Goal: Information Seeking & Learning: Learn about a topic

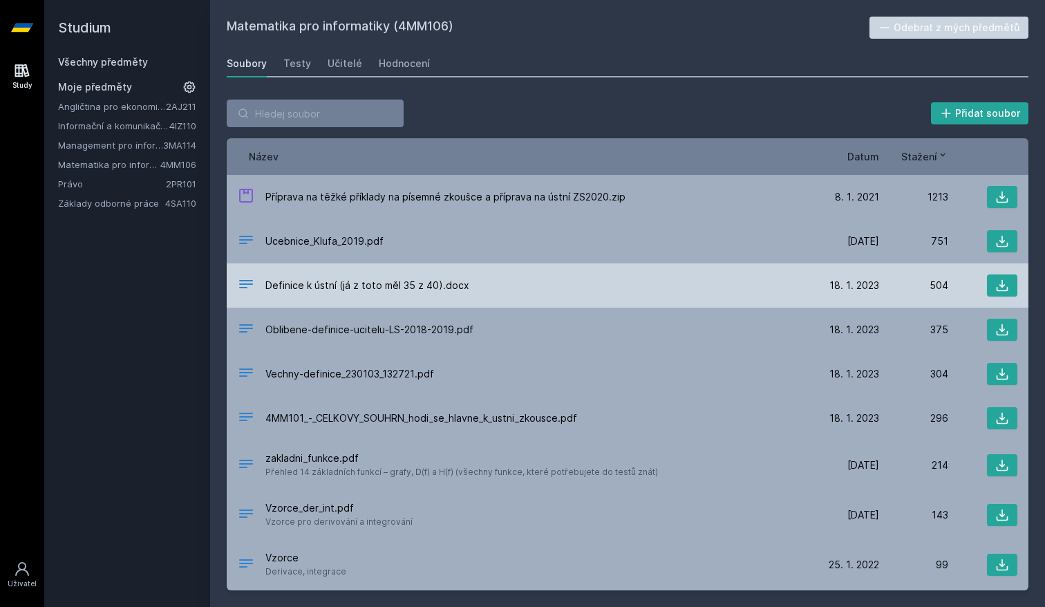
click at [245, 284] on icon at bounding box center [246, 284] width 14 height 8
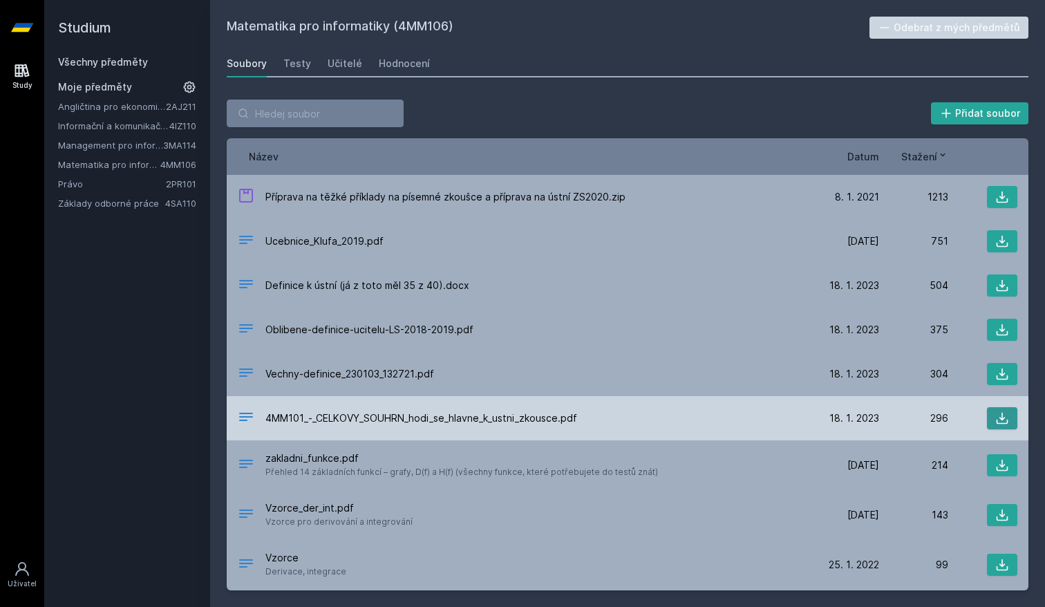
click at [1002, 416] on icon at bounding box center [1003, 418] width 14 height 14
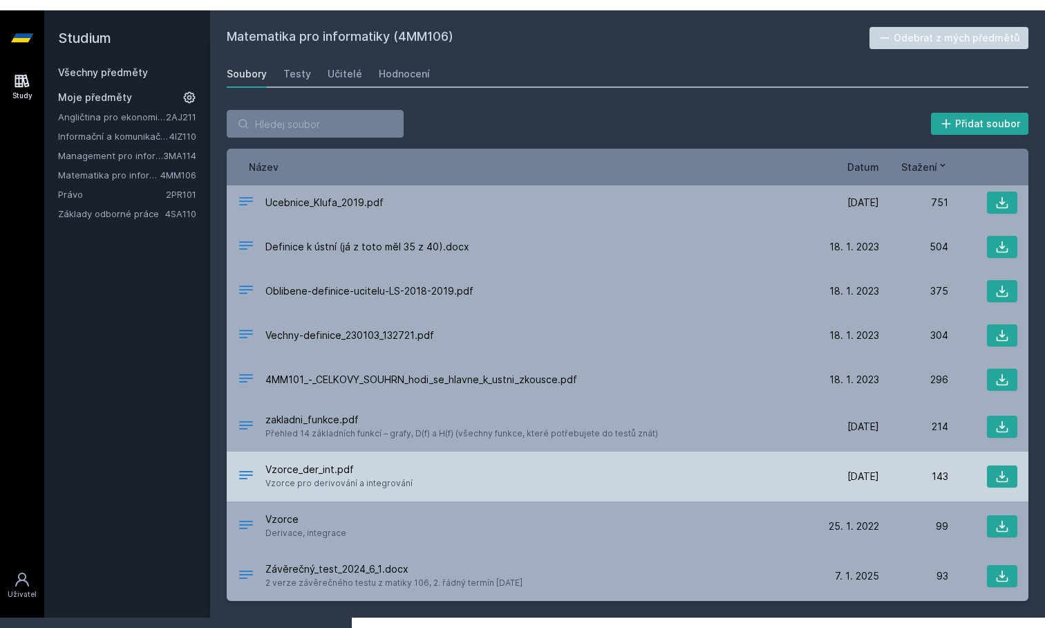
scroll to position [49, 0]
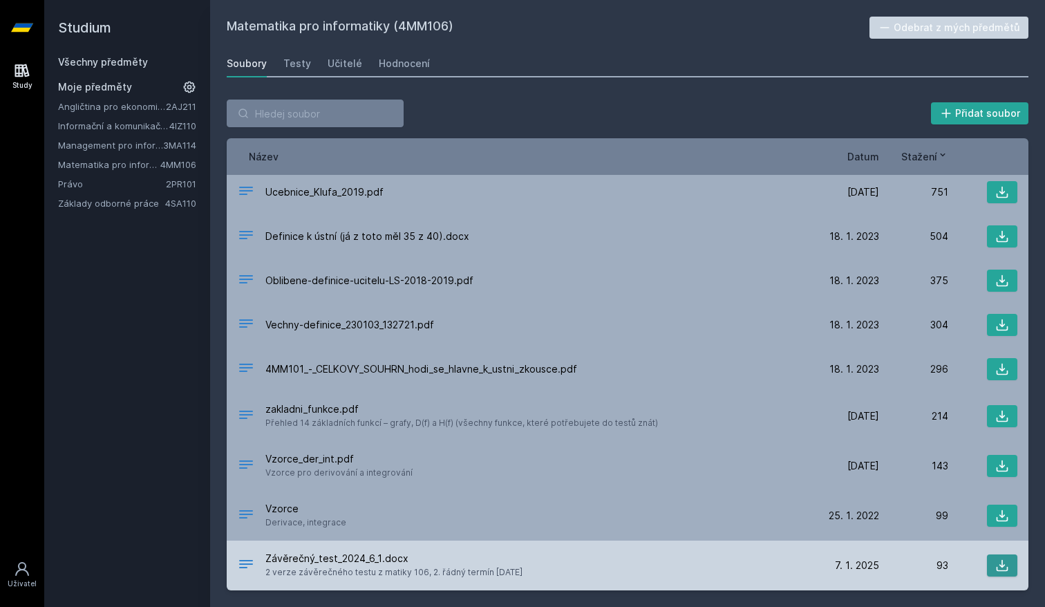
click at [1002, 563] on icon at bounding box center [1003, 566] width 14 height 14
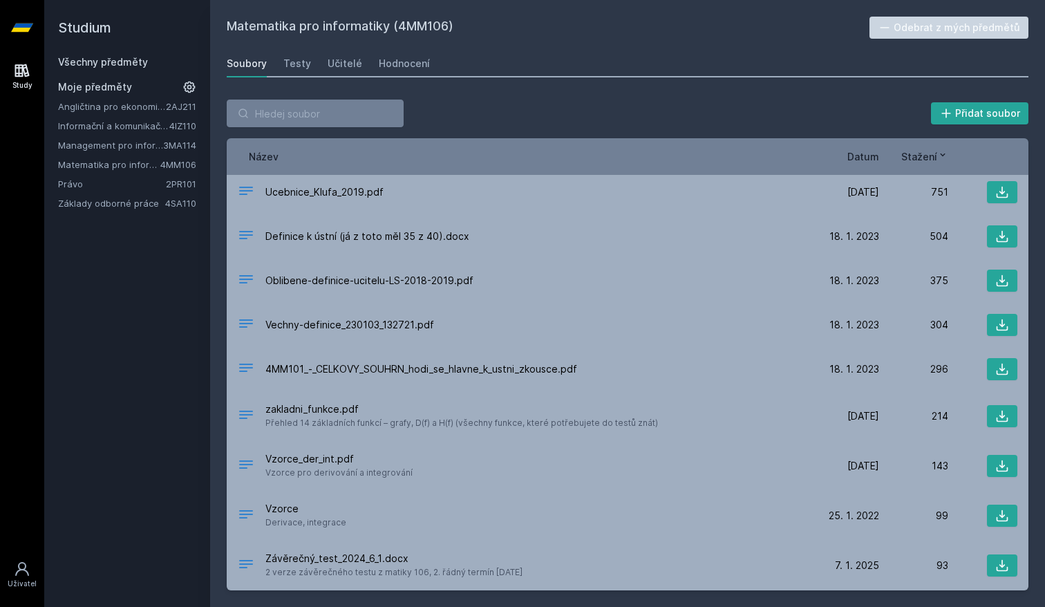
click at [1034, 221] on div "Přidat soubor Řazení: Název Datum Stažení Název Datum Stažení Příprava na těžké…" at bounding box center [627, 345] width 835 height 524
click at [131, 123] on link "Informační a komunikační technologie" at bounding box center [113, 126] width 111 height 14
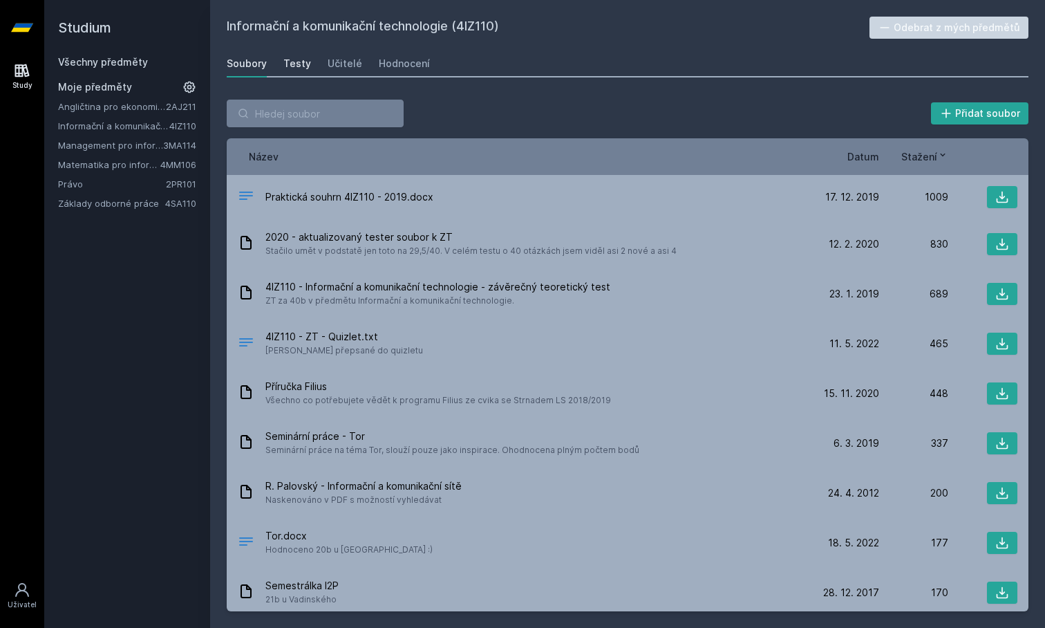
click at [288, 68] on div "Testy" at bounding box center [297, 64] width 28 height 14
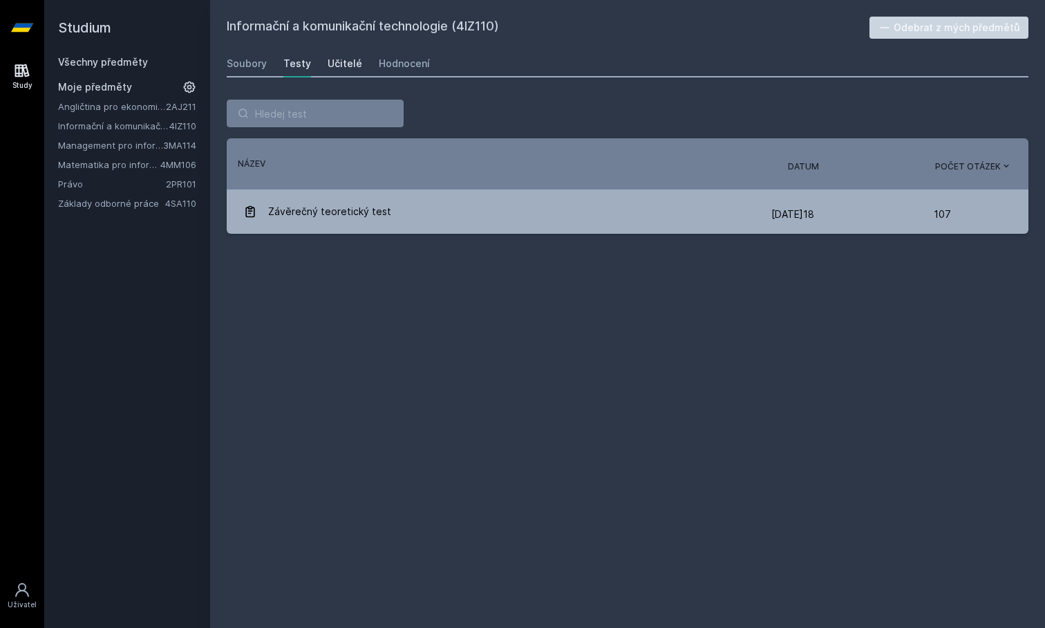
click at [331, 68] on div "Učitelé" at bounding box center [345, 64] width 35 height 14
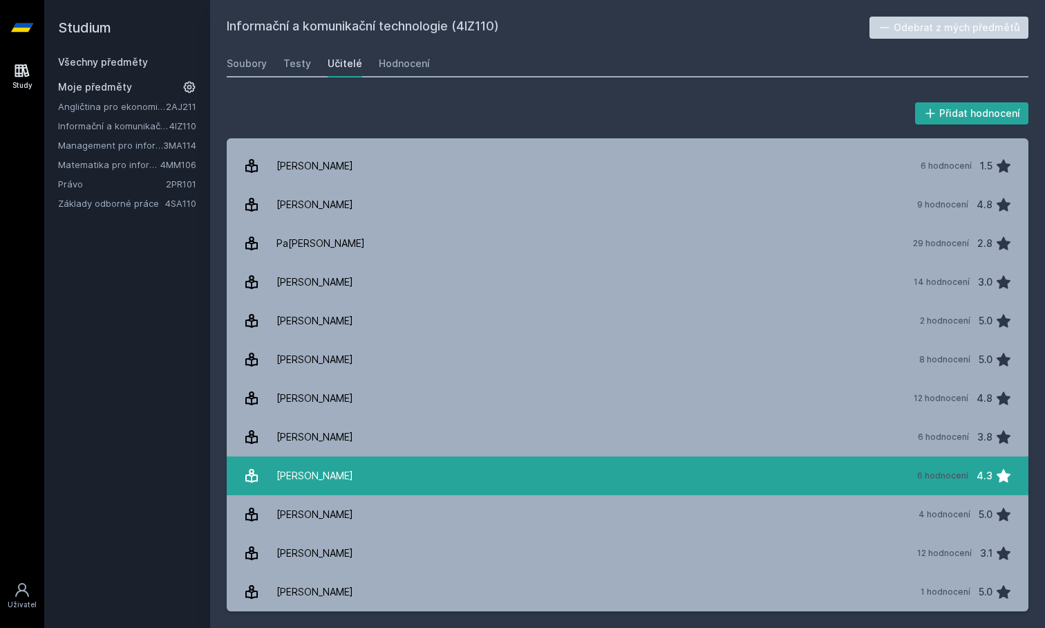
scroll to position [30, 0]
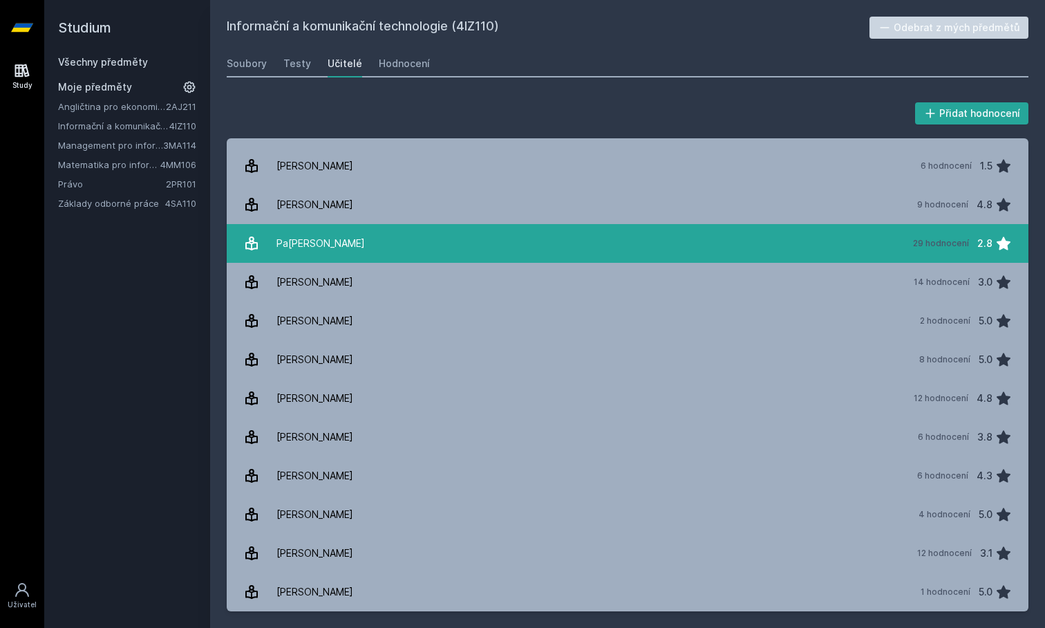
click at [450, 251] on link "[PERSON_NAME] 29 hodnocení 2.8" at bounding box center [628, 243] width 802 height 39
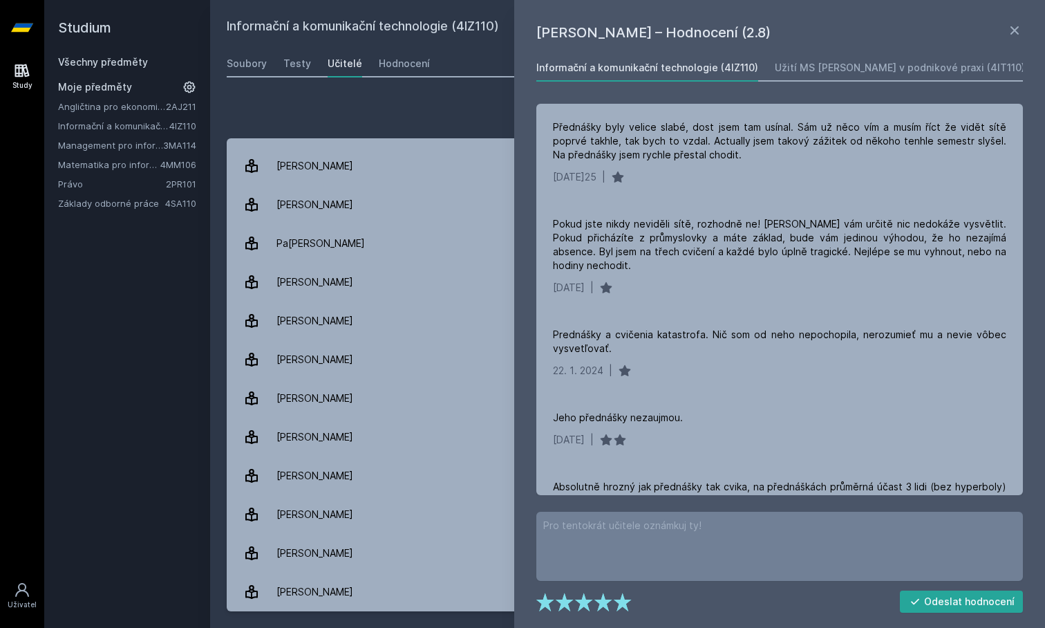
click at [1023, 36] on div "[PERSON_NAME] – Hodnocení (2.8) Informační a komunikační technologie (4IZ110) U…" at bounding box center [779, 314] width 531 height 628
click at [1018, 33] on icon at bounding box center [1015, 30] width 8 height 8
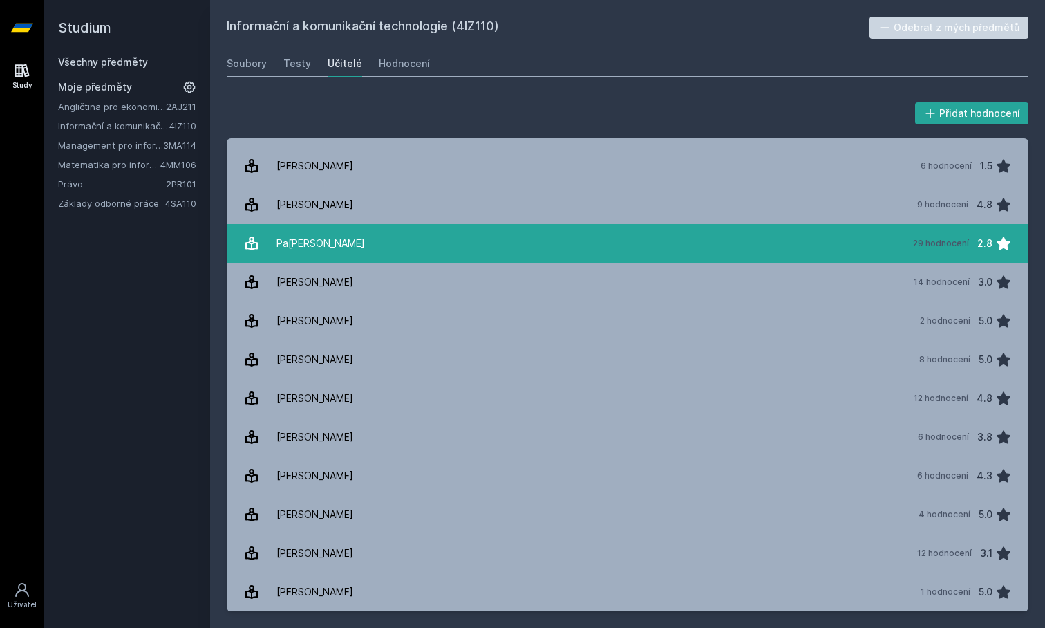
click at [449, 258] on link "[PERSON_NAME] 29 hodnocení 2.8" at bounding box center [628, 243] width 802 height 39
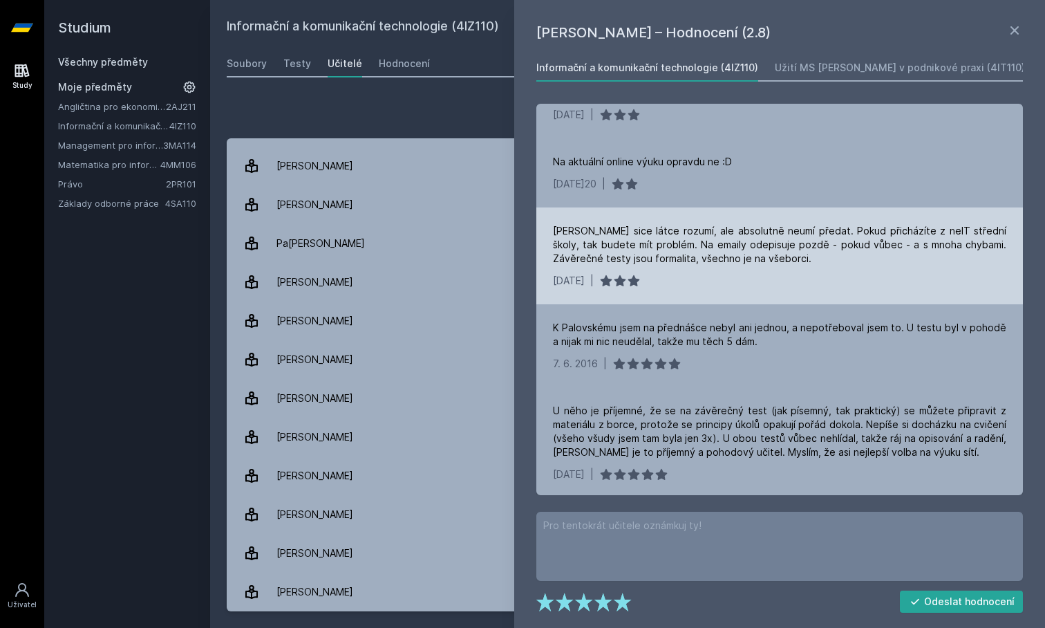
scroll to position [670, 0]
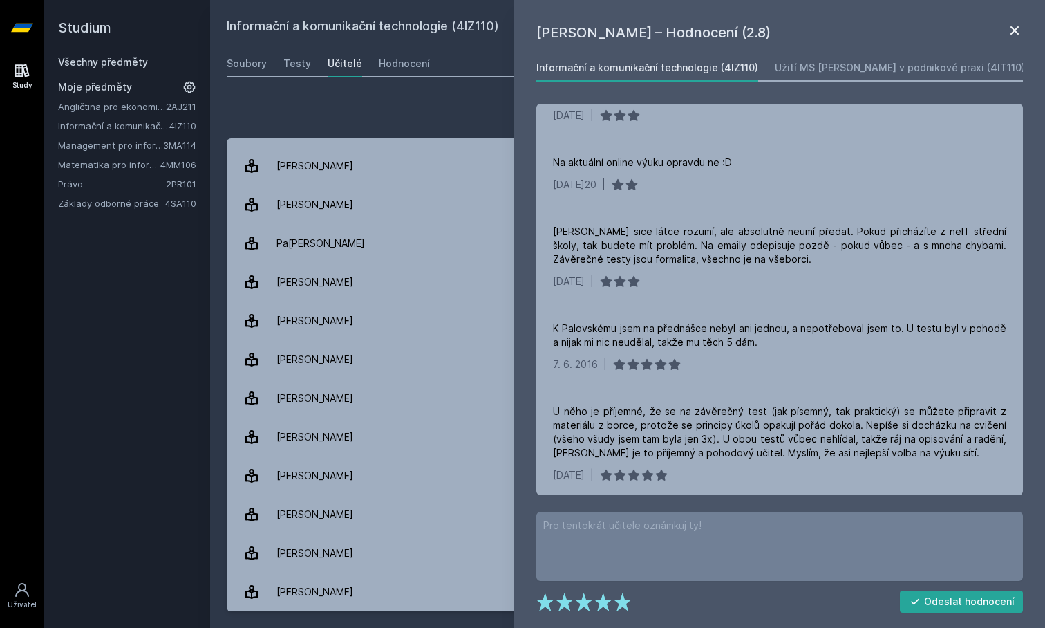
click at [1013, 34] on icon at bounding box center [1015, 30] width 17 height 17
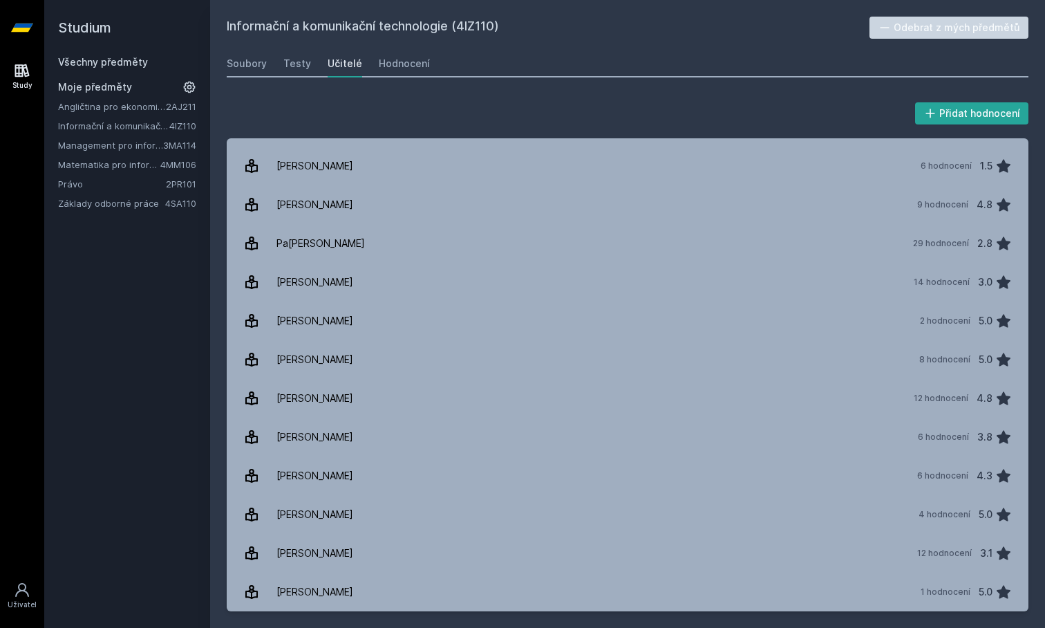
click at [95, 144] on link "Management pro informatiky a statistiky" at bounding box center [110, 145] width 105 height 14
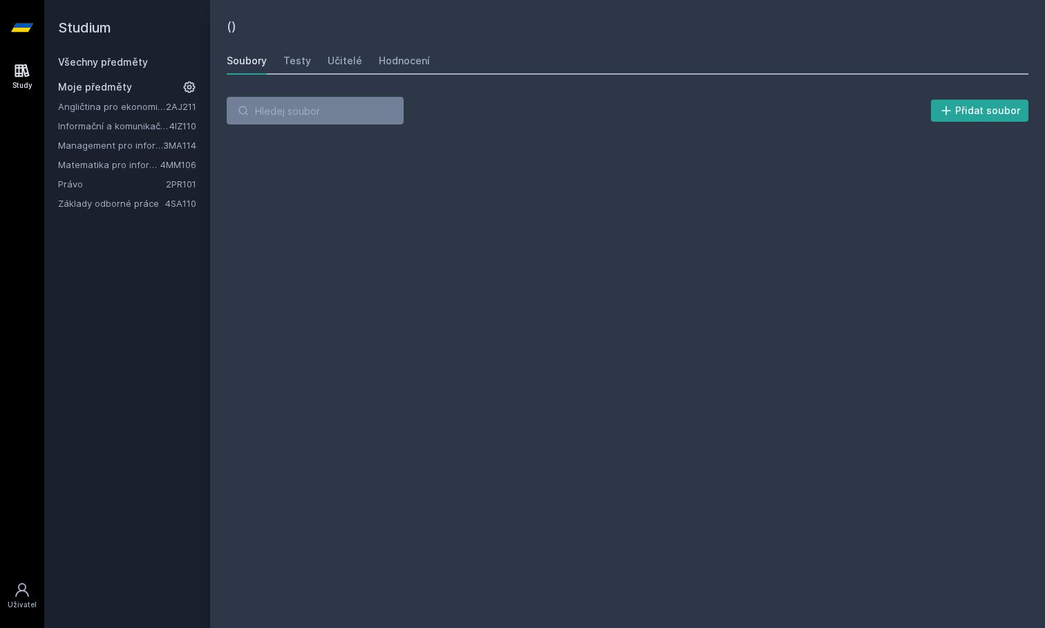
click at [95, 144] on link "Management pro informatiky a statistiky" at bounding box center [110, 145] width 105 height 14
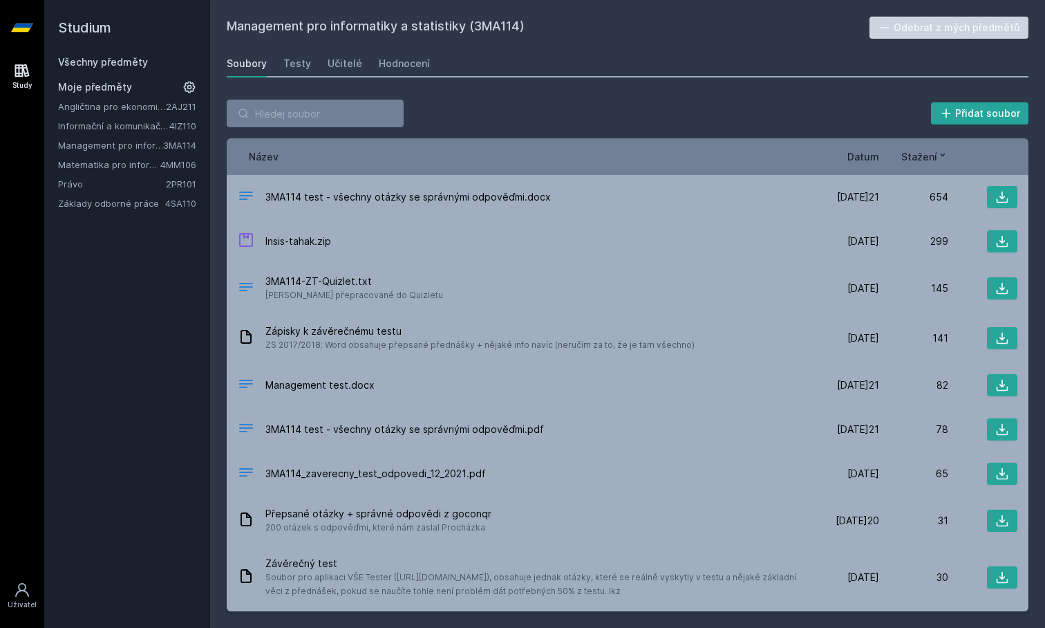
click at [885, 152] on div "Stažení" at bounding box center [913, 156] width 69 height 15
click at [875, 152] on span "Datum" at bounding box center [864, 156] width 32 height 15
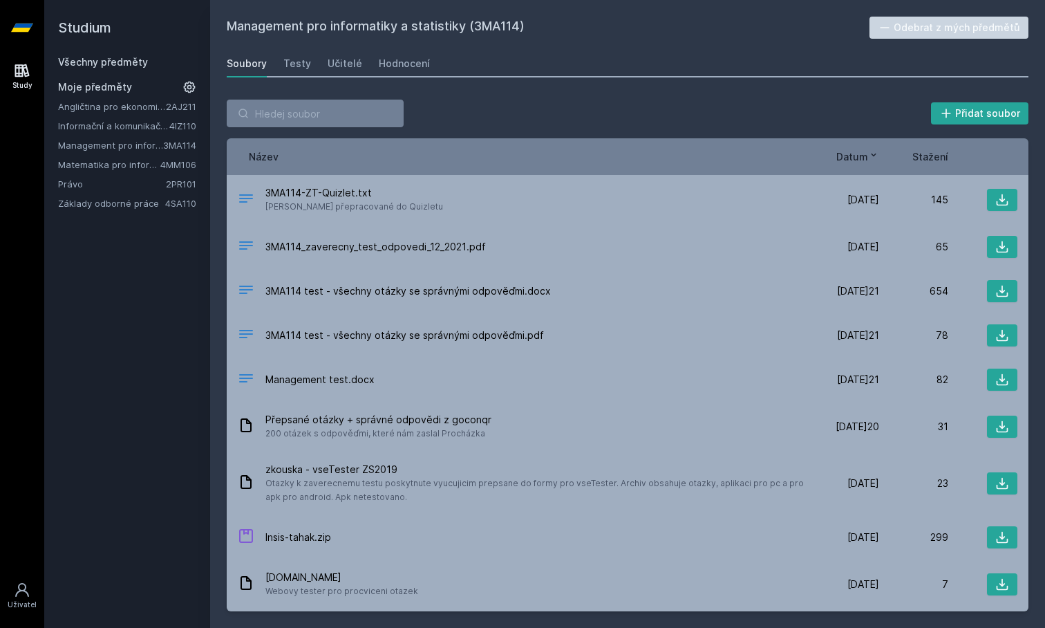
click at [854, 157] on span "Datum" at bounding box center [853, 156] width 32 height 15
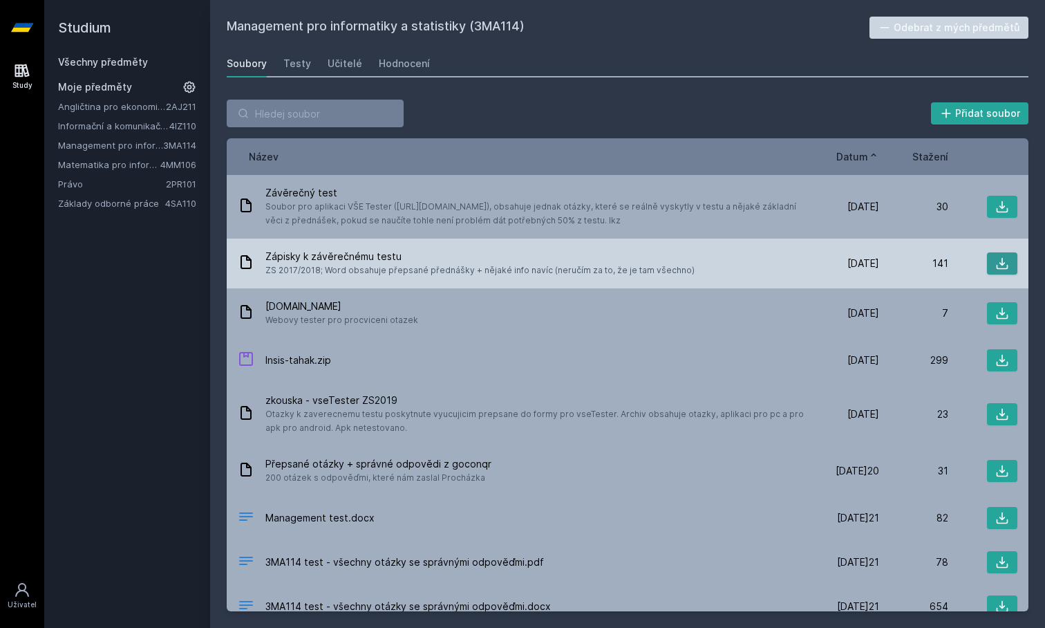
click at [995, 265] on button at bounding box center [1002, 263] width 30 height 22
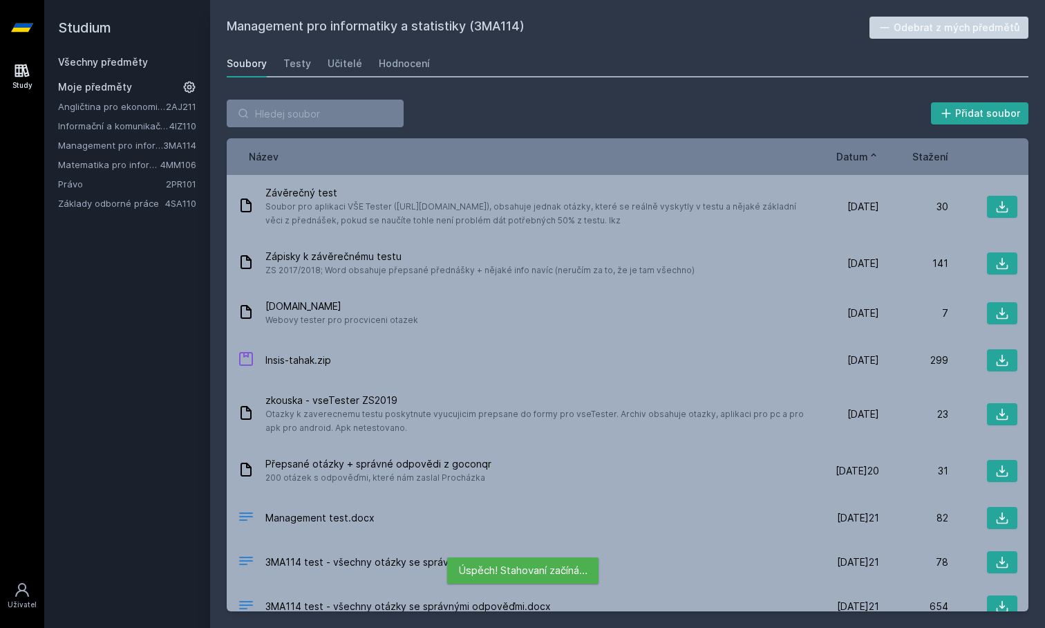
click at [716, 63] on div "Soubory Testy Učitelé Hodnocení" at bounding box center [628, 64] width 802 height 28
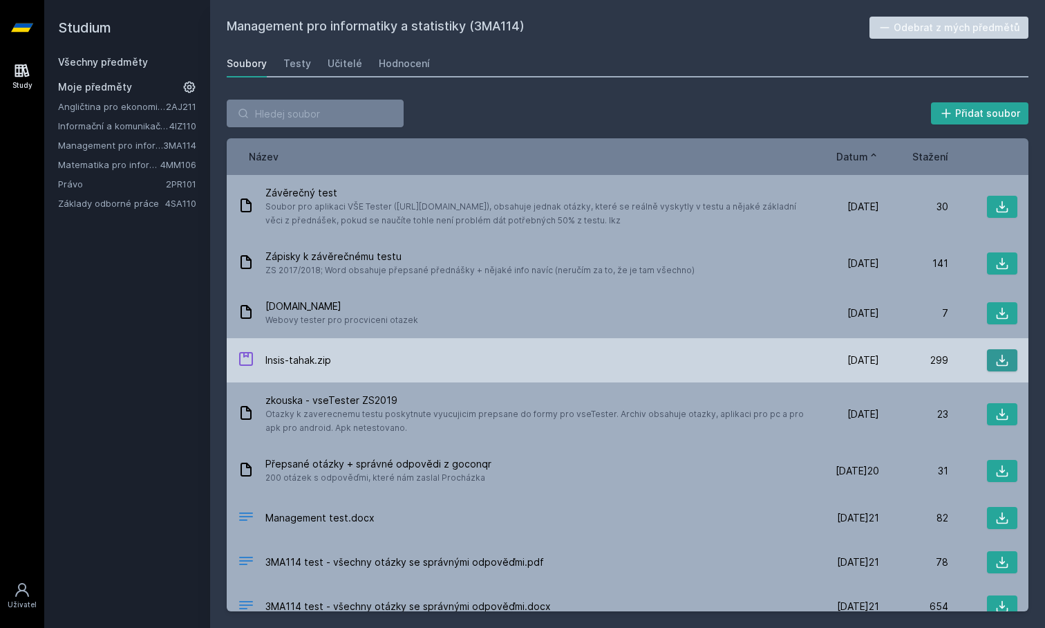
click at [1005, 364] on icon at bounding box center [1003, 360] width 14 height 14
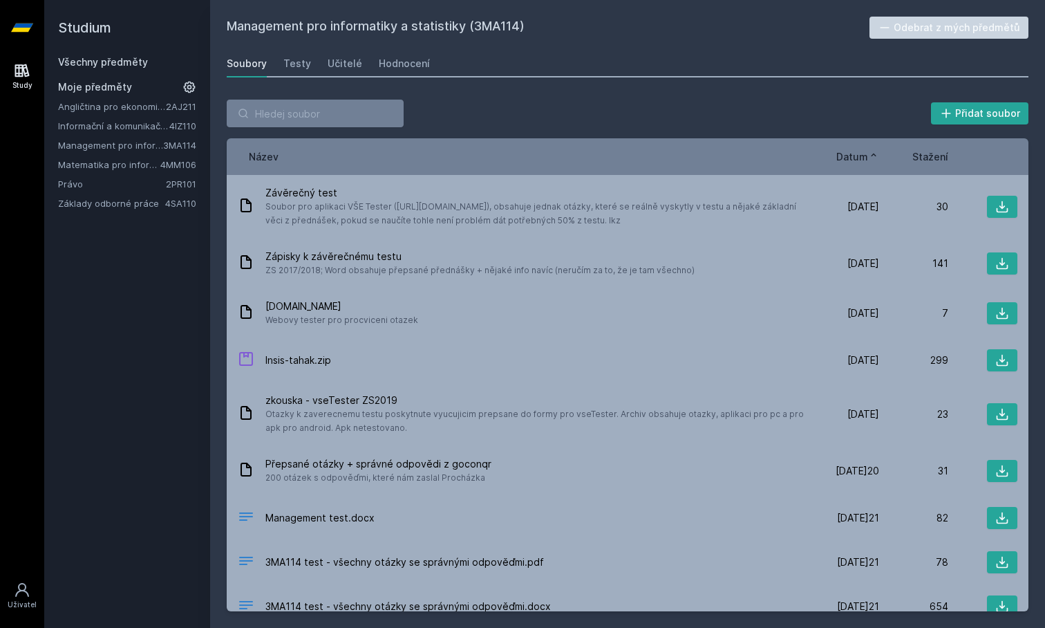
click at [857, 151] on span "Datum" at bounding box center [853, 156] width 32 height 15
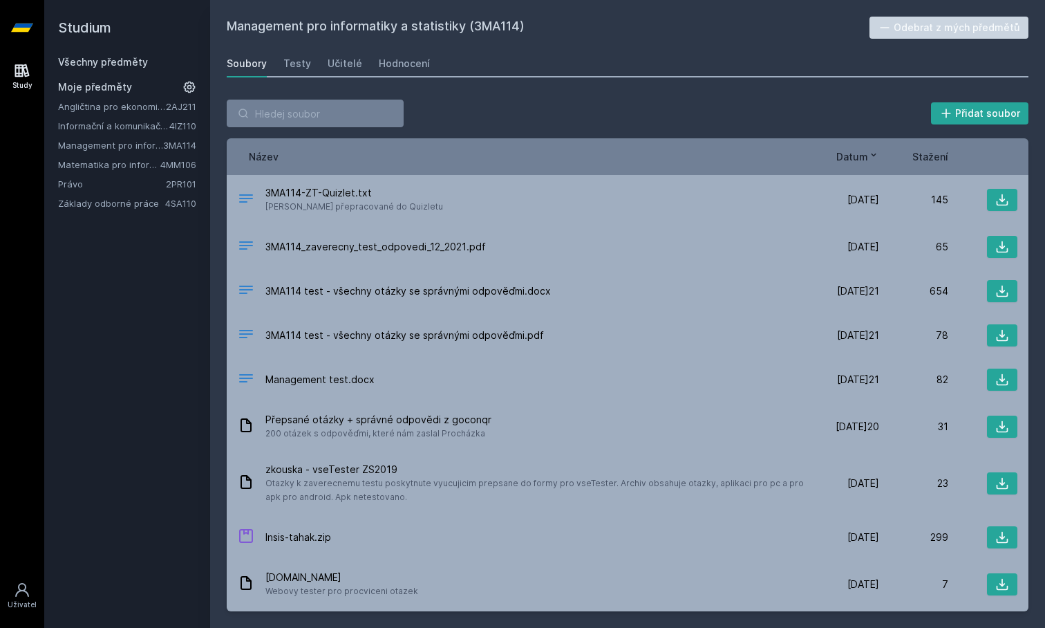
click at [83, 166] on link "Matematika pro informatiky" at bounding box center [109, 165] width 102 height 14
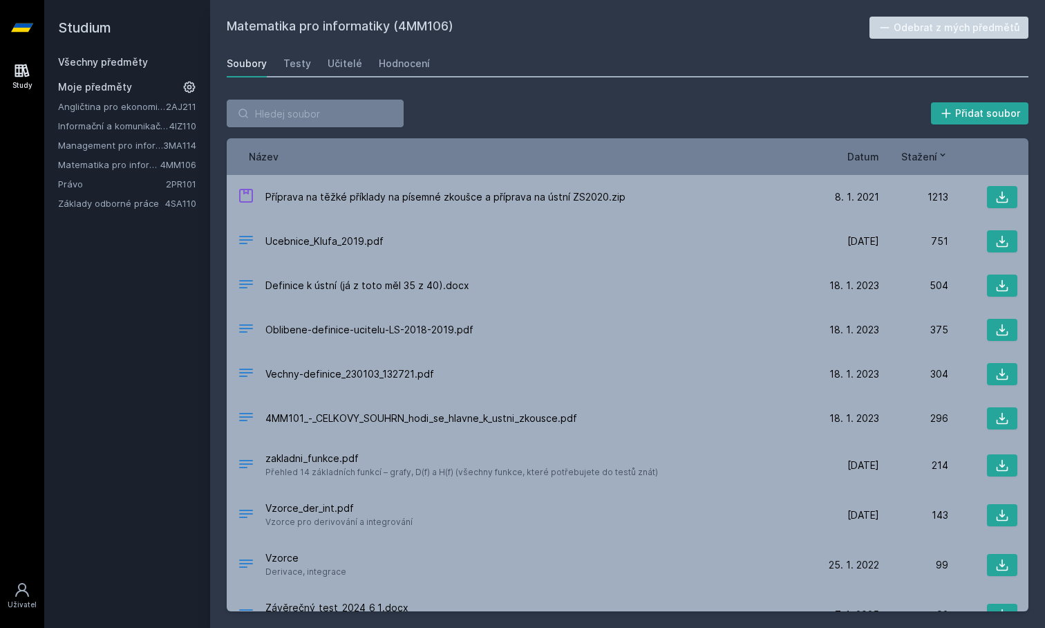
click at [83, 166] on link "Matematika pro informatiky" at bounding box center [109, 165] width 102 height 14
click at [916, 166] on div "Název Datum Stažení" at bounding box center [628, 156] width 802 height 37
click at [916, 160] on span "Stažení" at bounding box center [919, 156] width 36 height 15
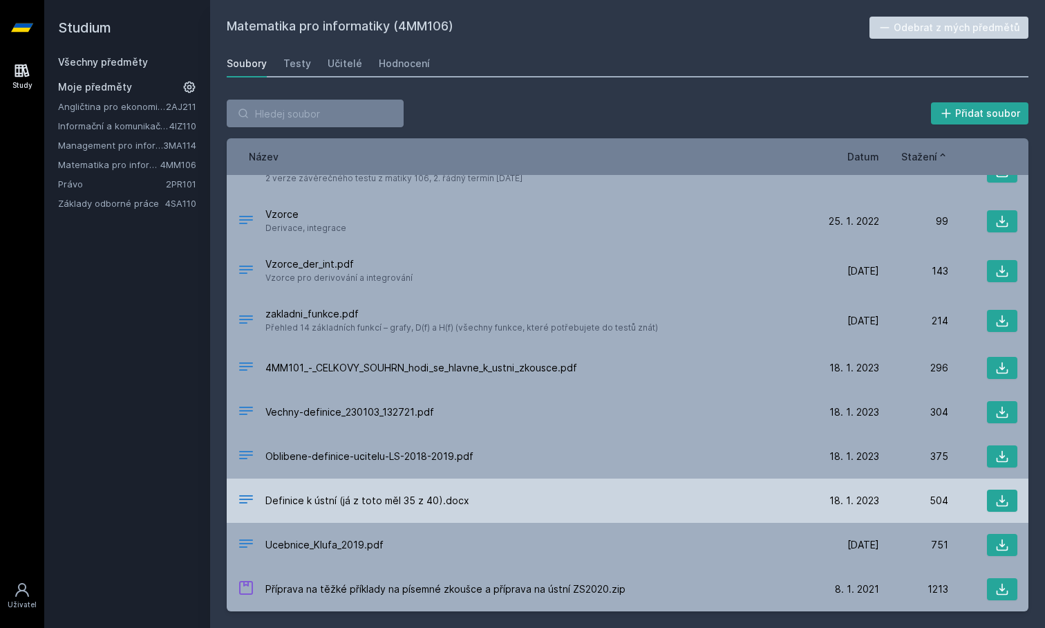
scroll to position [28, 0]
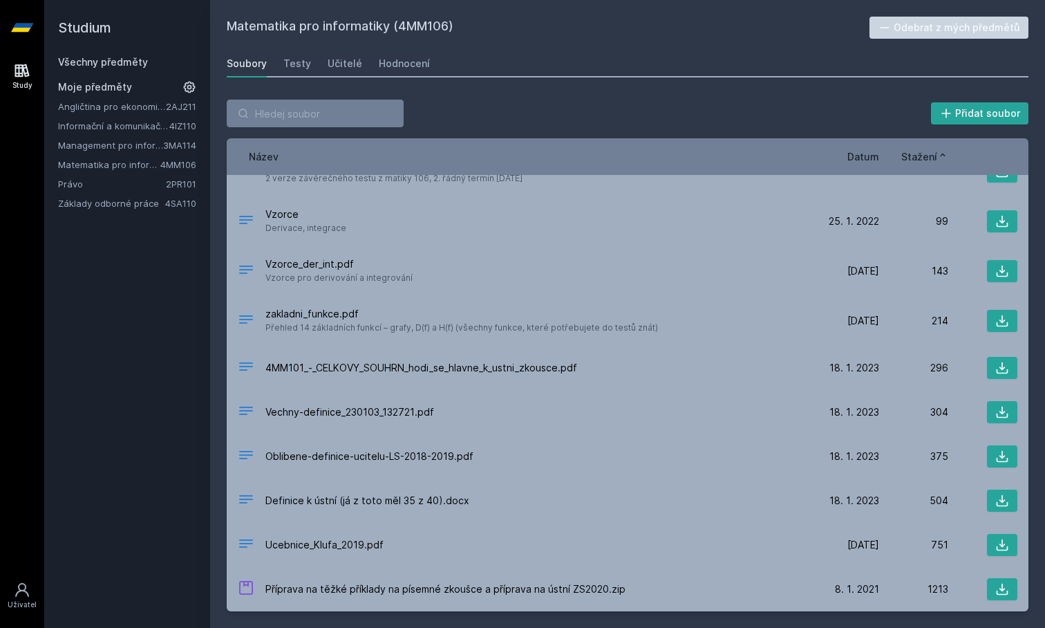
click at [118, 102] on link "Angličtina pro ekonomická studia 1 (B2/C1)" at bounding box center [112, 107] width 108 height 14
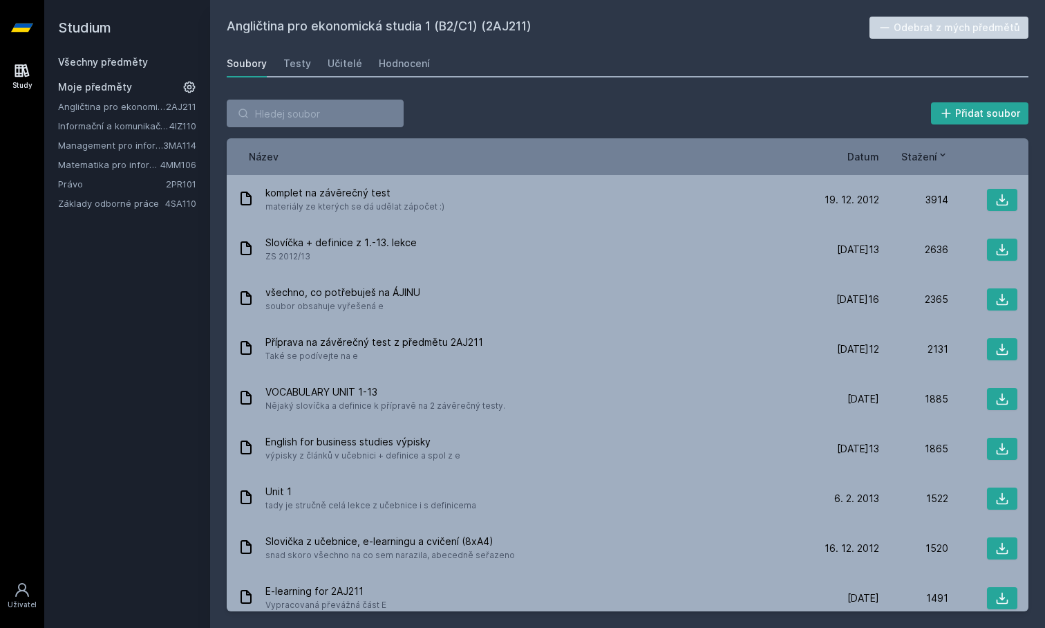
click at [926, 159] on span "Stažení" at bounding box center [919, 156] width 36 height 15
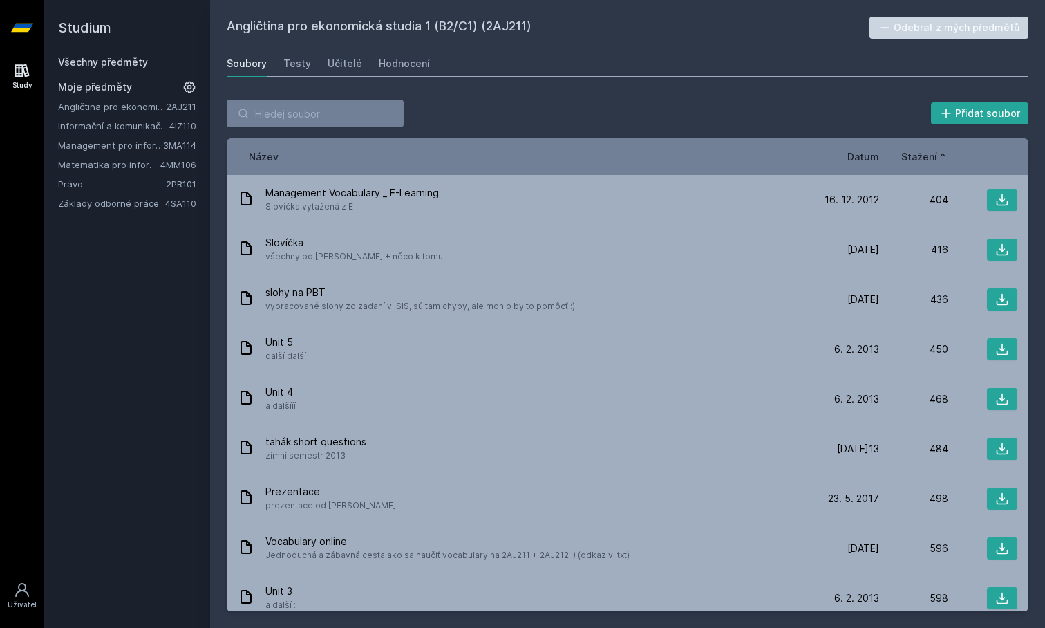
click at [926, 159] on span "Stažení" at bounding box center [919, 156] width 36 height 15
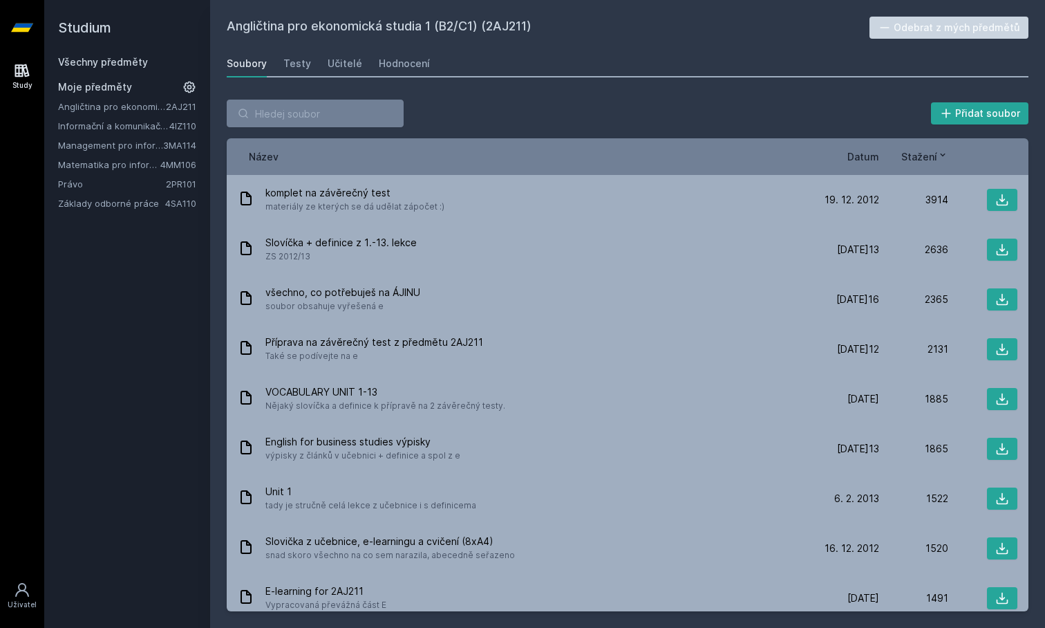
click at [861, 142] on div "Název Datum Stažení" at bounding box center [628, 156] width 802 height 37
click at [859, 160] on span "Datum" at bounding box center [864, 156] width 32 height 15
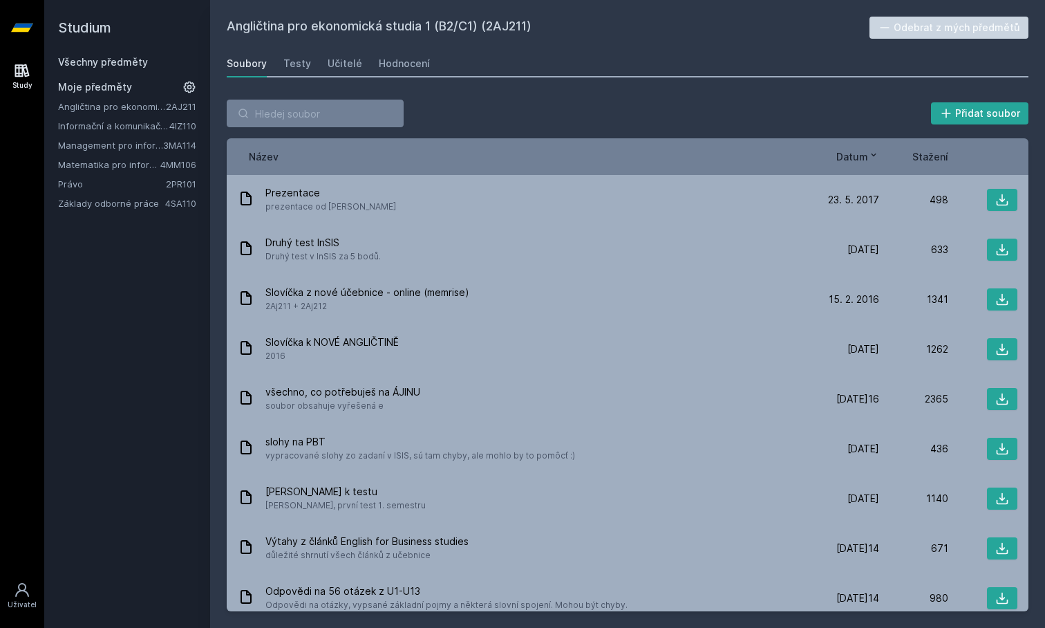
click at [859, 160] on span "Datum" at bounding box center [853, 156] width 32 height 15
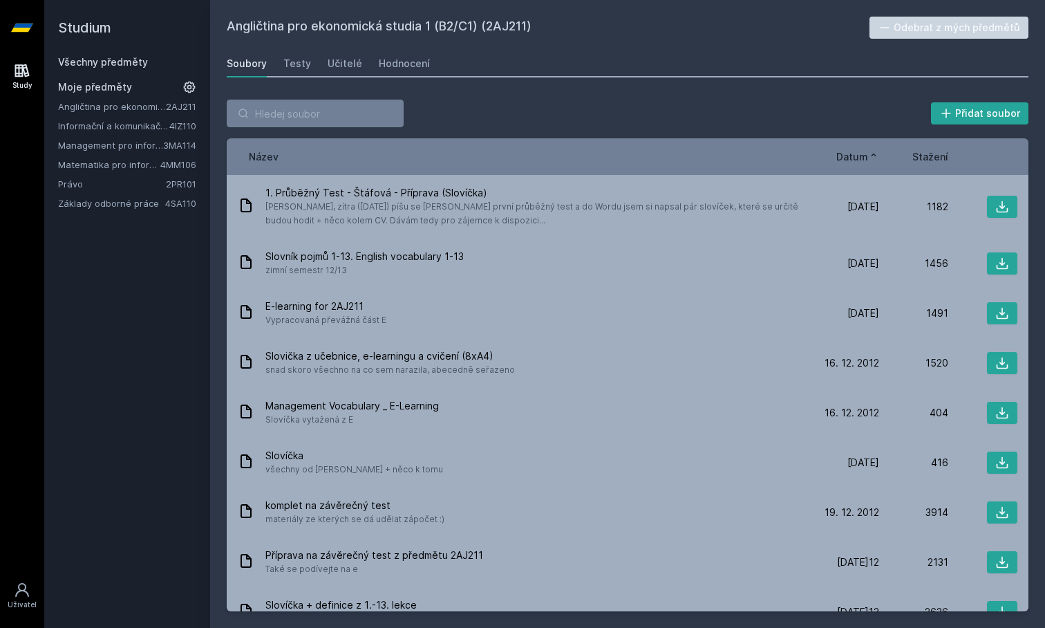
click at [859, 160] on span "Datum" at bounding box center [853, 156] width 32 height 15
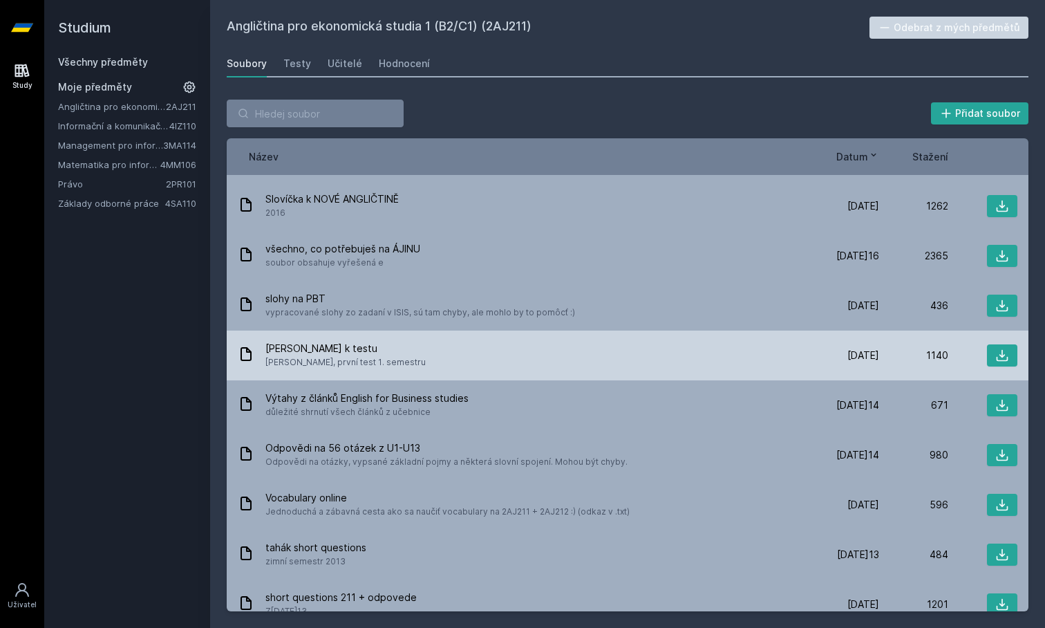
scroll to position [135, 0]
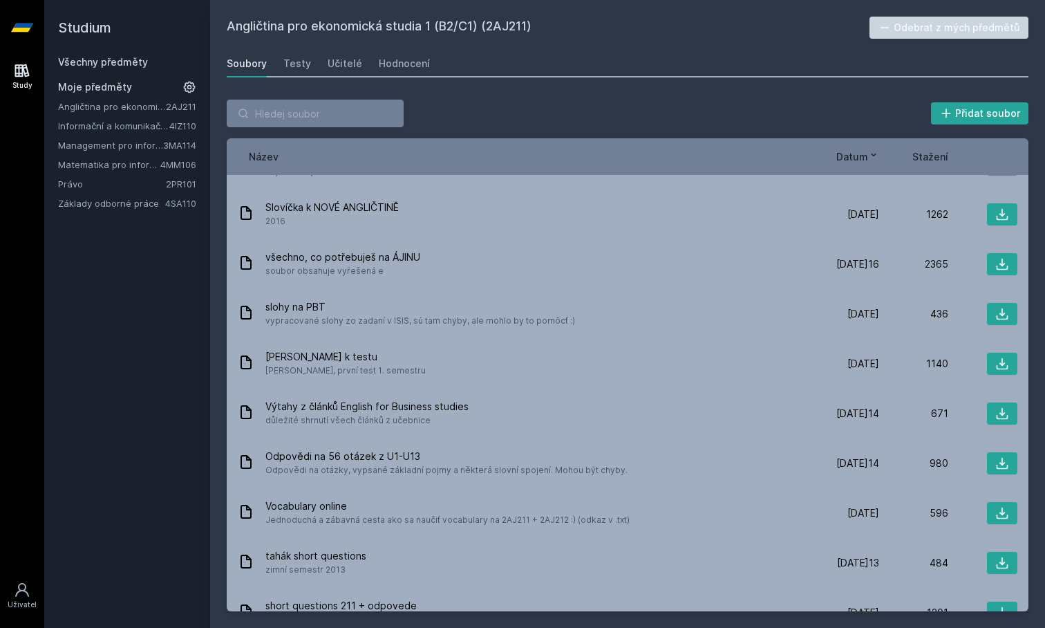
click at [113, 141] on link "Management pro informatiky a statistiky" at bounding box center [110, 145] width 105 height 14
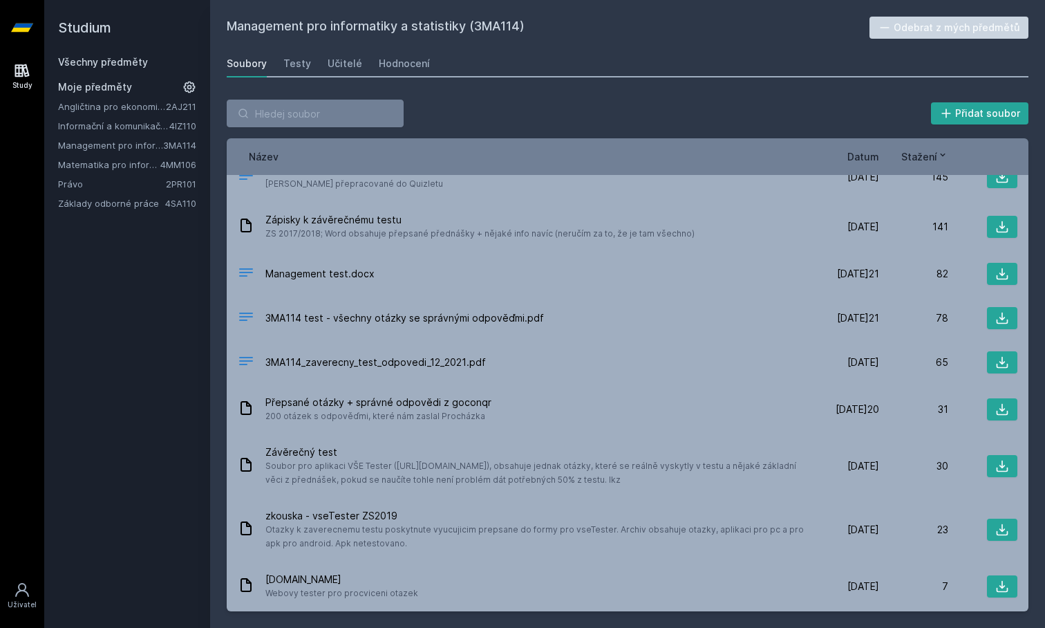
scroll to position [111, 0]
click at [104, 122] on link "Informační a komunikační technologie" at bounding box center [113, 126] width 111 height 14
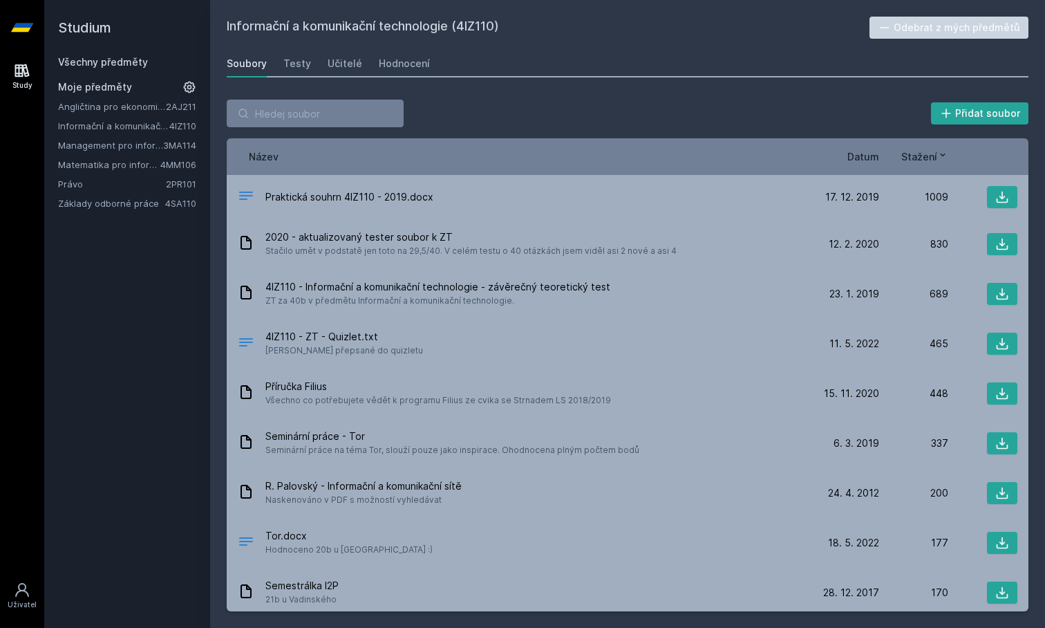
click at [853, 162] on span "Datum" at bounding box center [864, 156] width 32 height 15
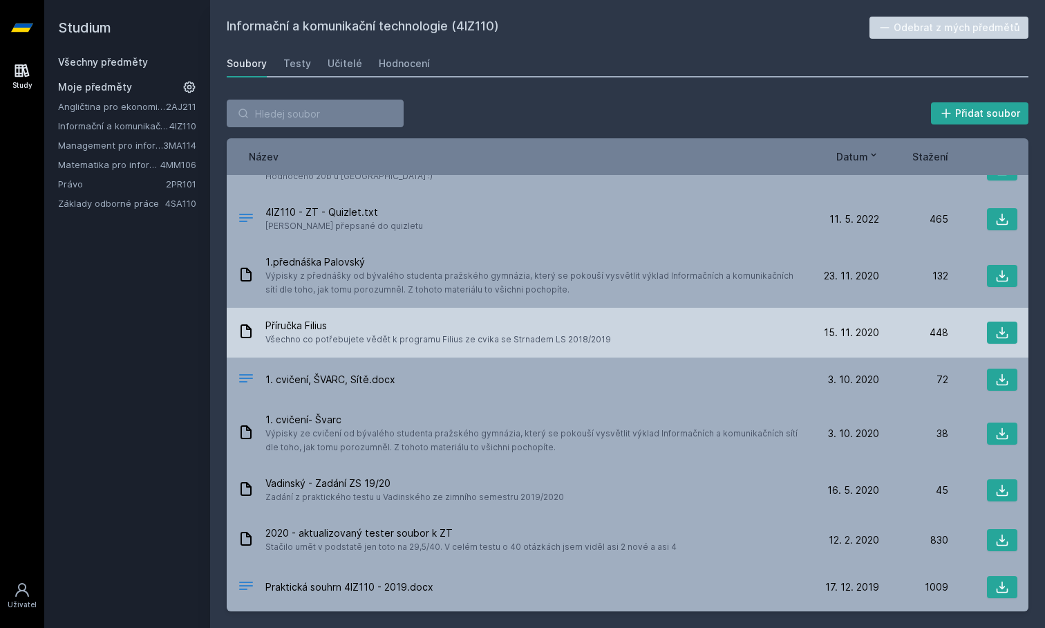
scroll to position [82, 0]
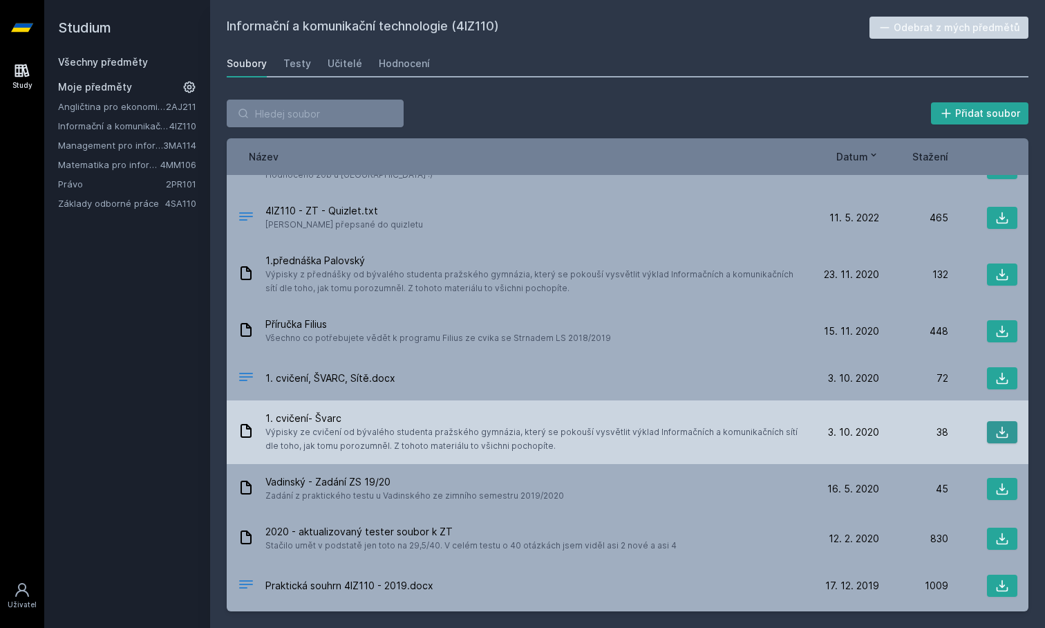
click at [1003, 440] on button at bounding box center [1002, 432] width 30 height 22
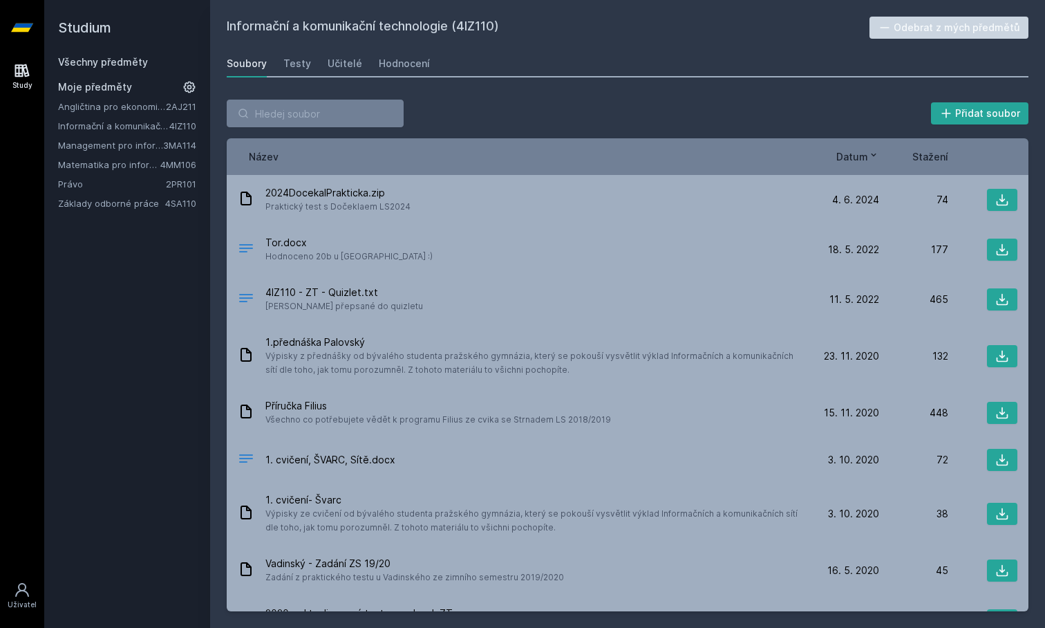
scroll to position [0, 0]
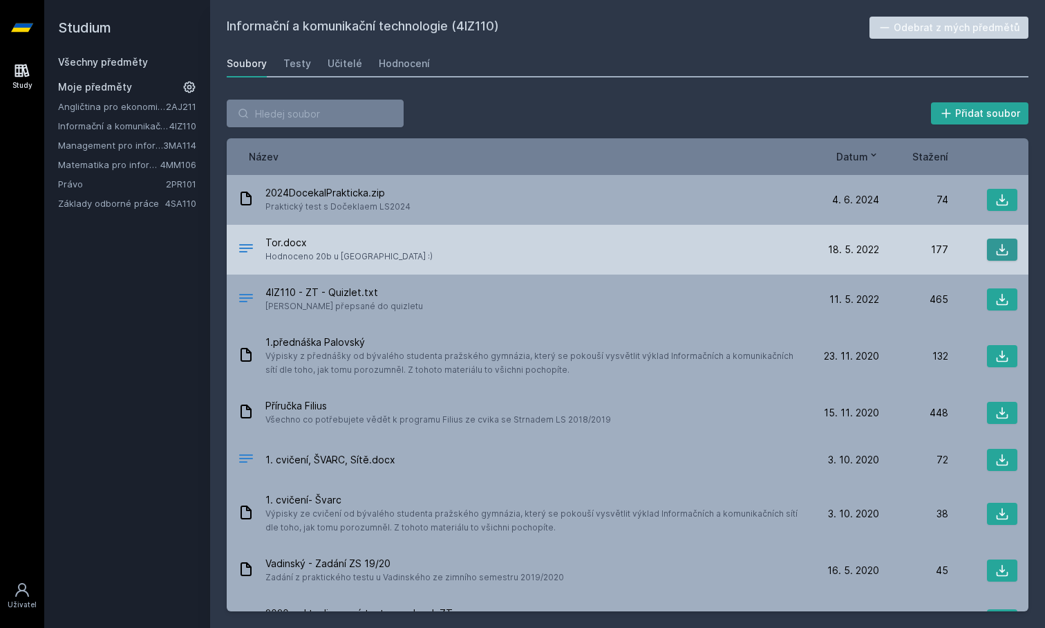
click at [1008, 253] on icon at bounding box center [1003, 250] width 12 height 12
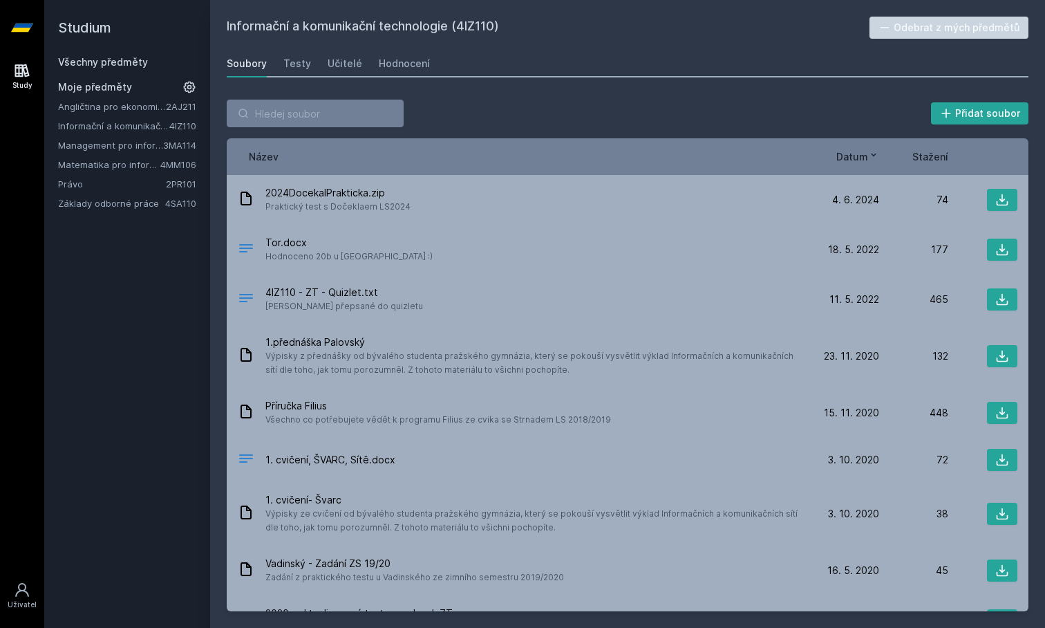
click at [78, 187] on link "Právo" at bounding box center [112, 184] width 108 height 14
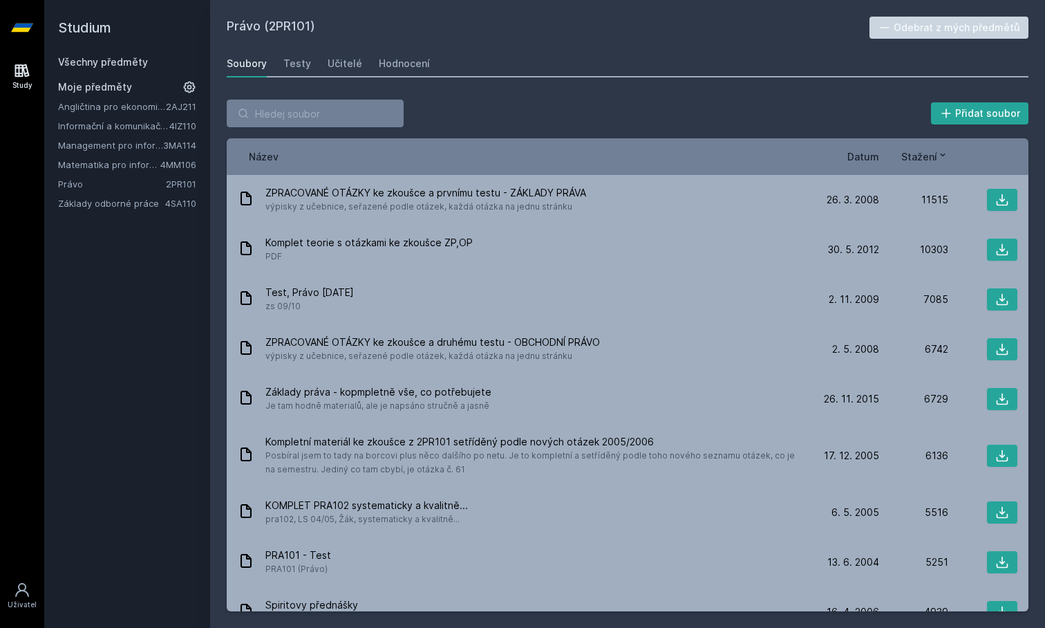
click at [859, 166] on div "Název Datum Stažení" at bounding box center [628, 156] width 802 height 37
click at [860, 159] on span "Datum" at bounding box center [864, 156] width 32 height 15
